Goal: Navigation & Orientation: Find specific page/section

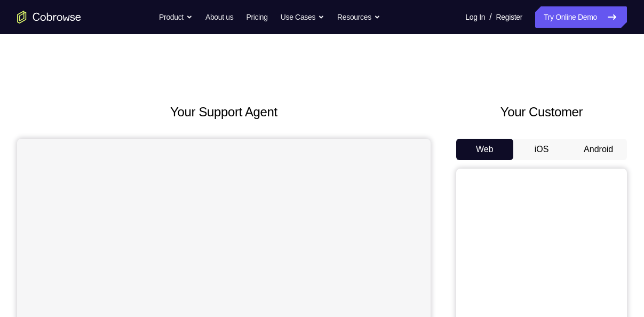
click at [591, 150] on button "Android" at bounding box center [598, 149] width 57 height 21
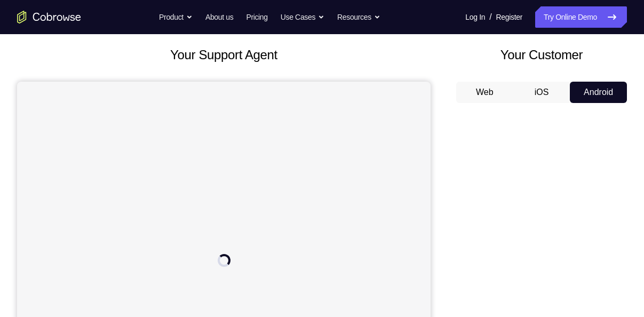
scroll to position [39, 0]
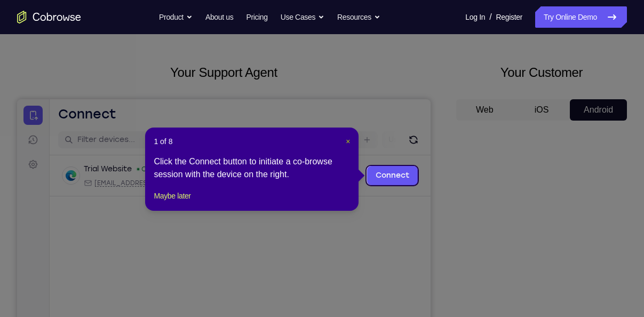
click at [348, 142] on span "×" at bounding box center [348, 141] width 4 height 9
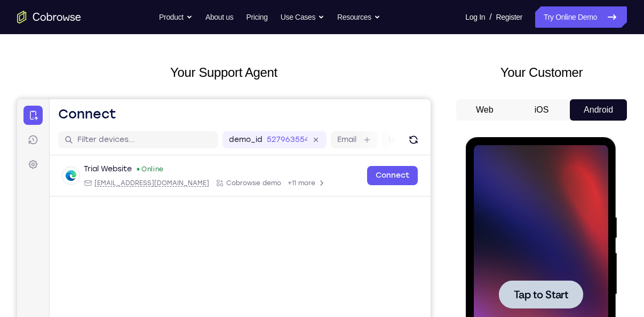
scroll to position [0, 0]
click at [516, 286] on div at bounding box center [540, 294] width 84 height 28
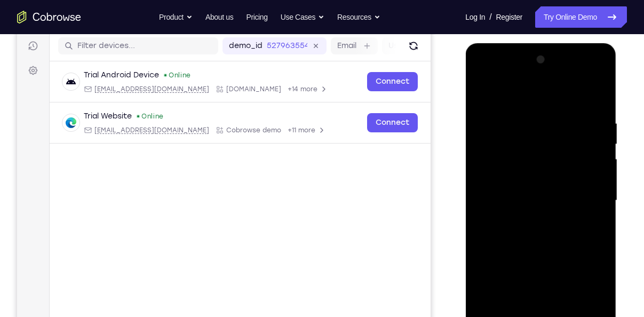
scroll to position [262, 0]
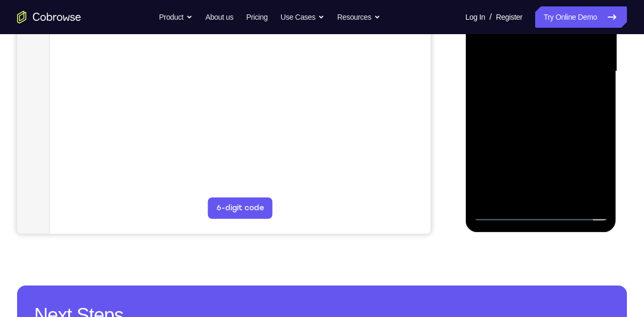
click at [500, 207] on div at bounding box center [540, 71] width 134 height 299
click at [503, 214] on div at bounding box center [540, 71] width 134 height 299
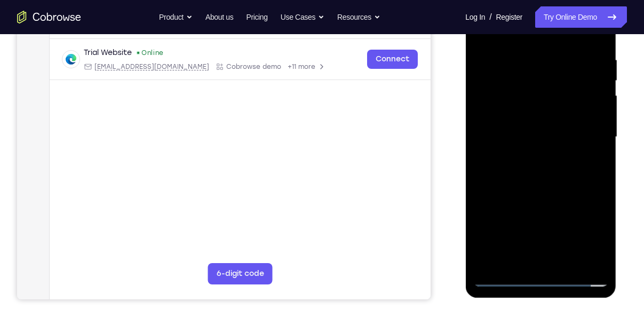
click at [501, 279] on div at bounding box center [540, 137] width 134 height 299
click at [591, 229] on div at bounding box center [540, 137] width 134 height 299
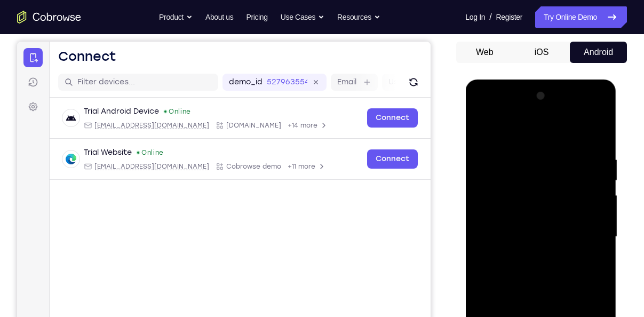
click at [527, 132] on div at bounding box center [540, 236] width 134 height 299
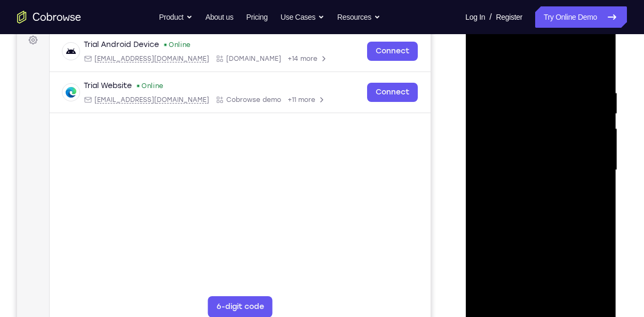
click at [588, 165] on div at bounding box center [540, 170] width 134 height 299
click at [530, 189] on div at bounding box center [540, 170] width 134 height 299
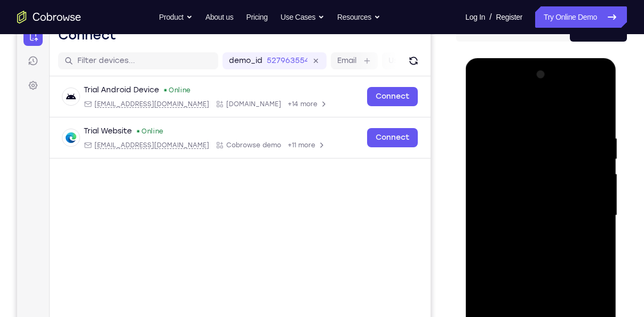
scroll to position [126, 0]
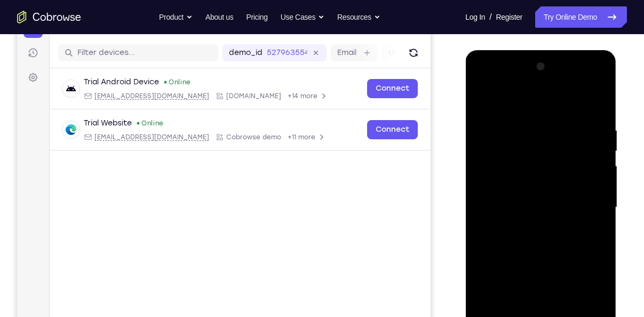
click at [566, 198] on div at bounding box center [540, 207] width 134 height 299
click at [534, 169] on div at bounding box center [540, 207] width 134 height 299
click at [518, 166] on div at bounding box center [540, 207] width 134 height 299
click at [513, 189] on div at bounding box center [540, 207] width 134 height 299
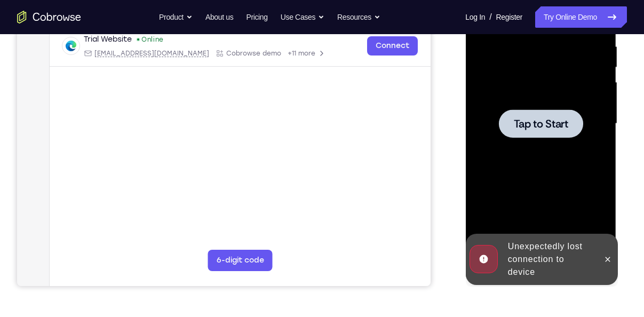
scroll to position [0, 0]
